Goal: Task Accomplishment & Management: Complete application form

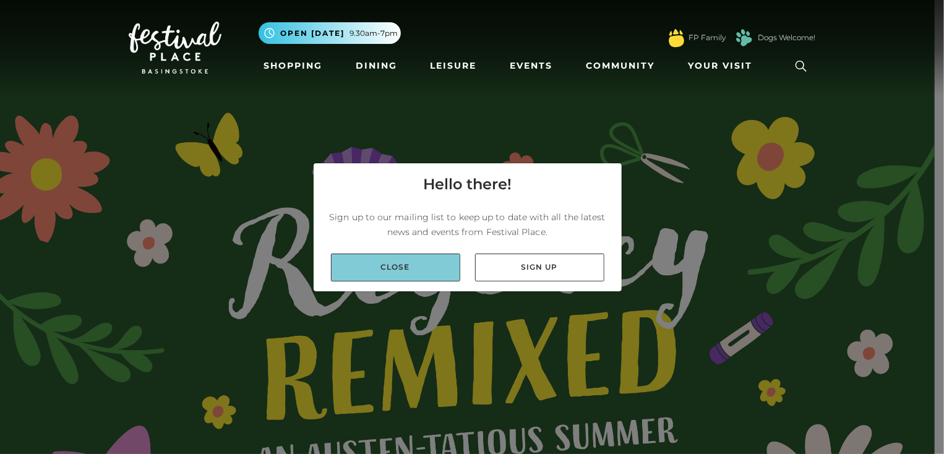
click at [427, 267] on link "Close" at bounding box center [395, 268] width 129 height 28
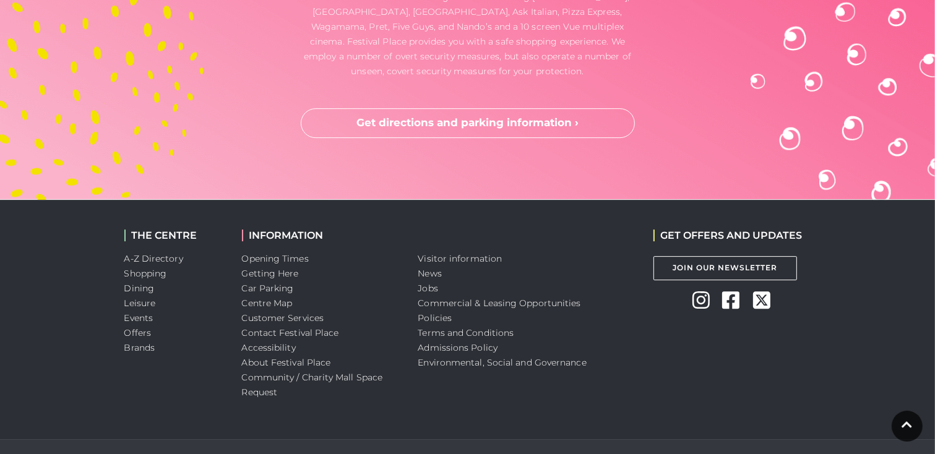
scroll to position [3807, 0]
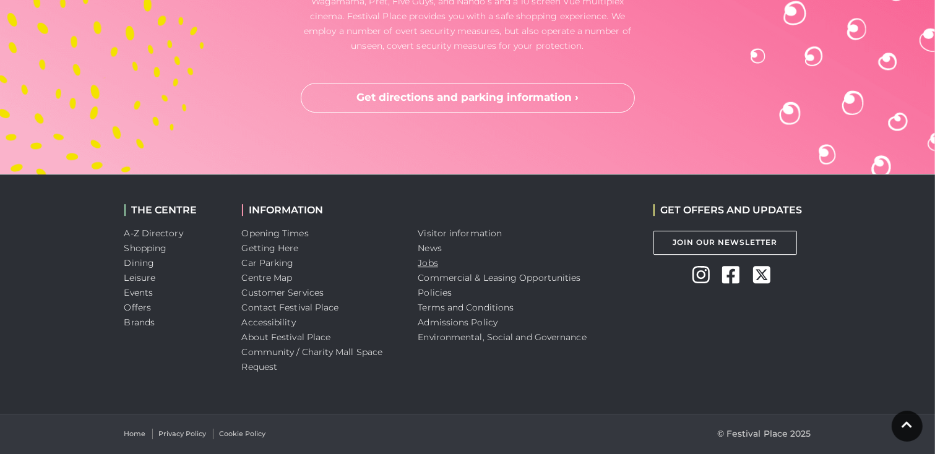
click at [431, 264] on link "Jobs" at bounding box center [428, 262] width 20 height 11
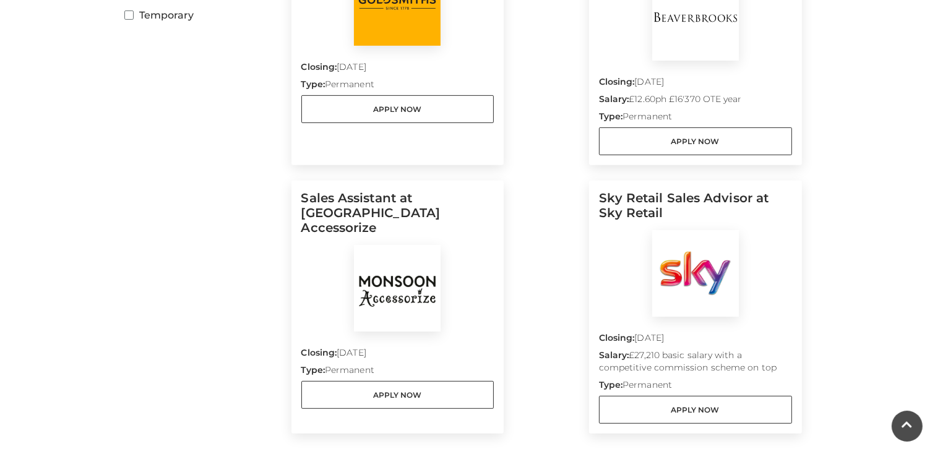
scroll to position [537, 0]
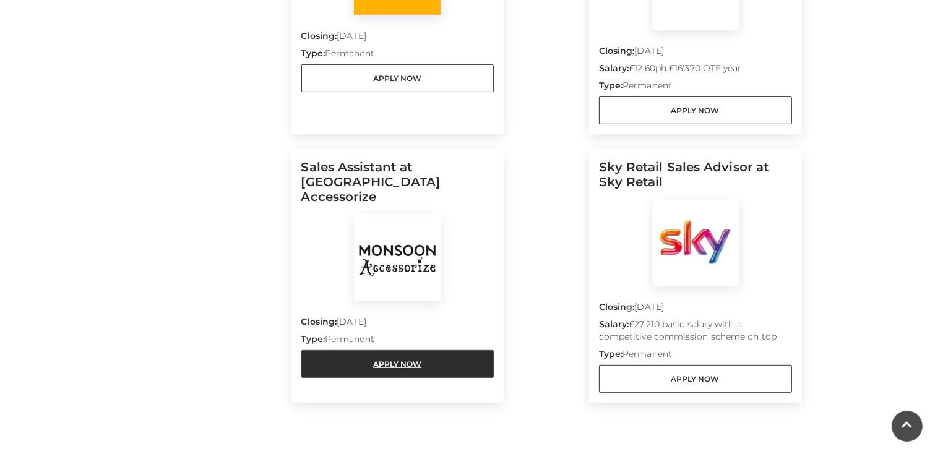
click at [433, 350] on link "Apply Now" at bounding box center [397, 364] width 193 height 28
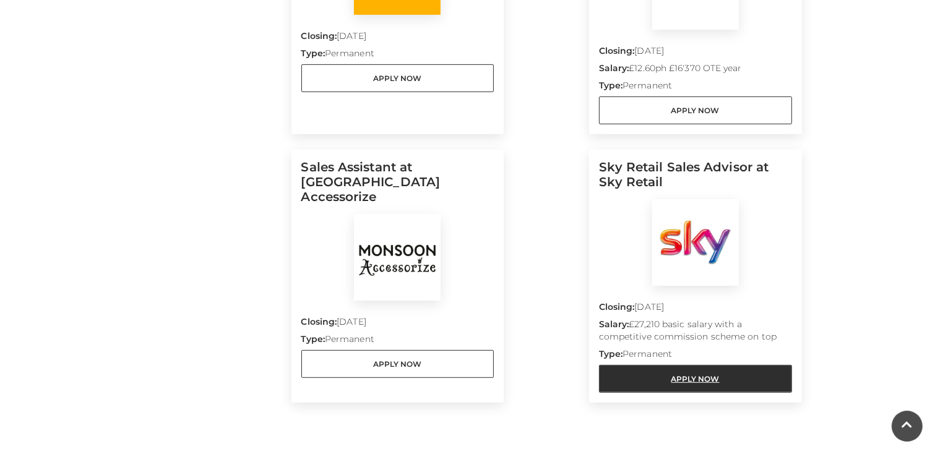
click at [721, 365] on link "Apply Now" at bounding box center [695, 379] width 193 height 28
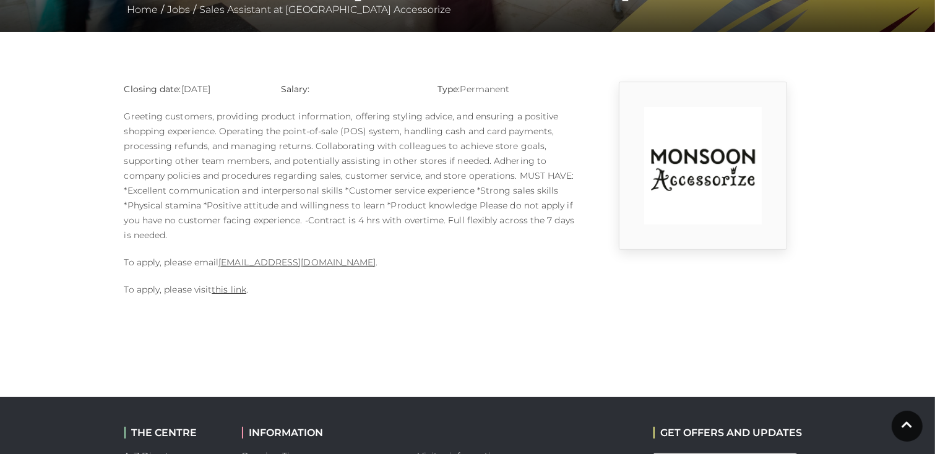
scroll to position [278, 0]
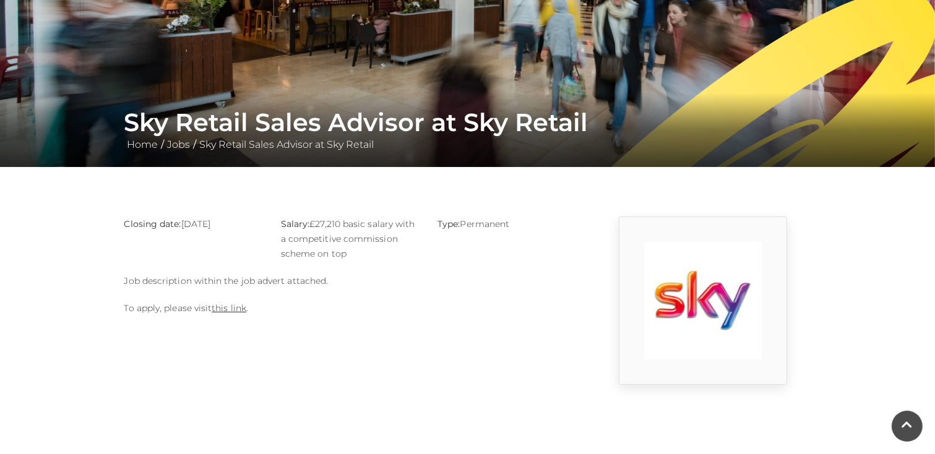
scroll to position [146, 0]
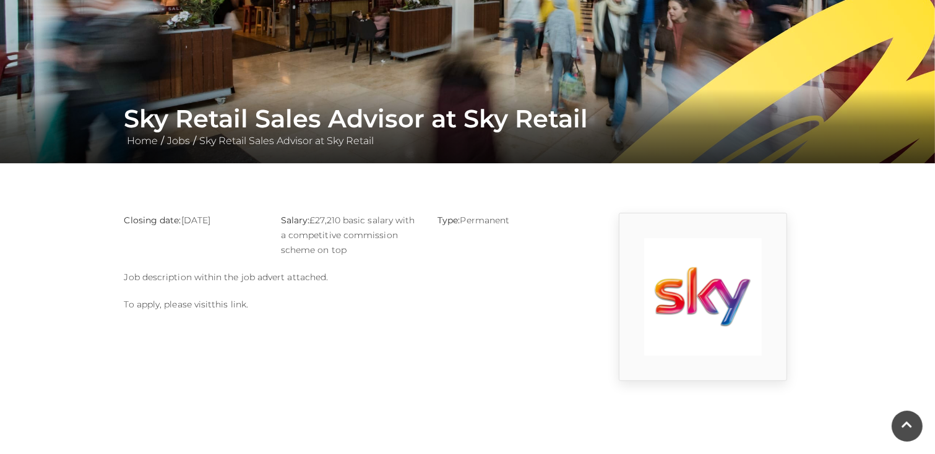
click at [226, 302] on link "this link" at bounding box center [229, 304] width 35 height 11
